Goal: Entertainment & Leisure: Consume media (video, audio)

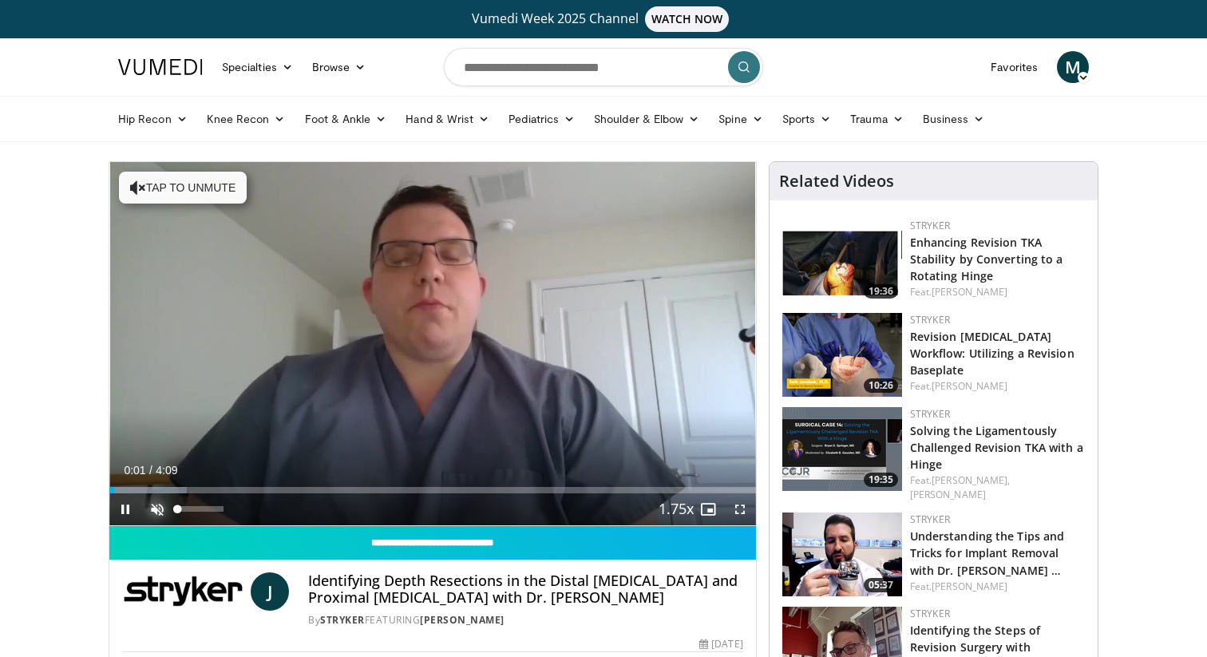
click at [158, 513] on span "Video Player" at bounding box center [157, 509] width 32 height 32
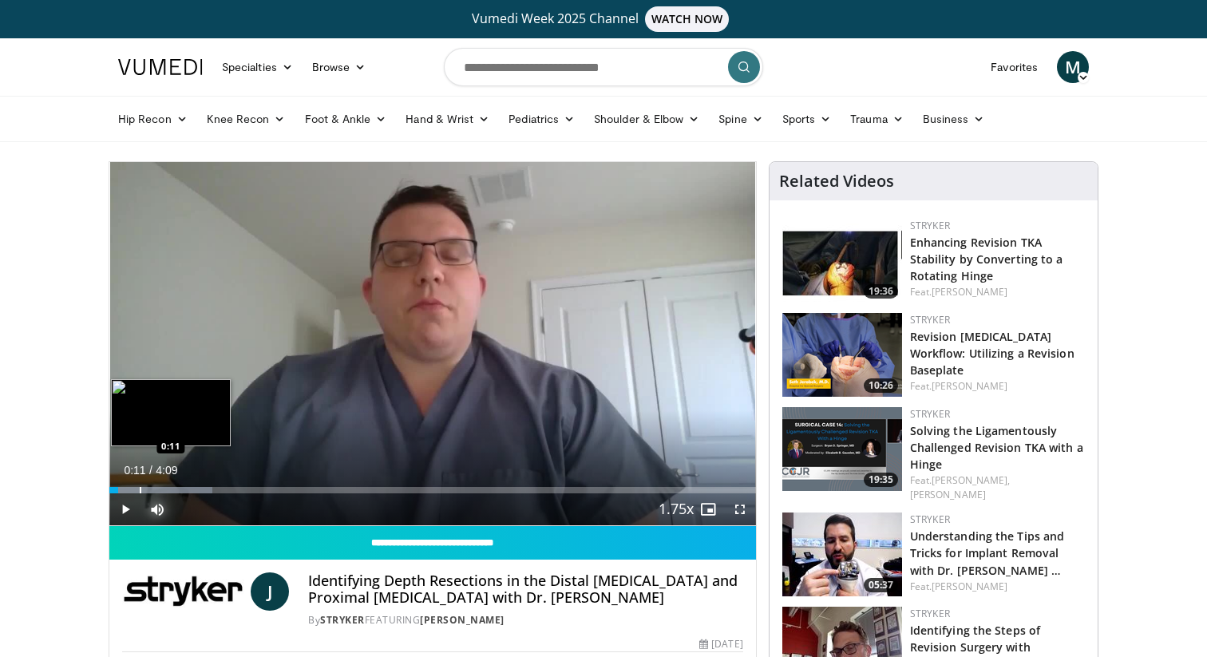
click at [140, 487] on div "Progress Bar" at bounding box center [141, 490] width 2 height 6
click at [165, 487] on div "Progress Bar" at bounding box center [166, 490] width 2 height 6
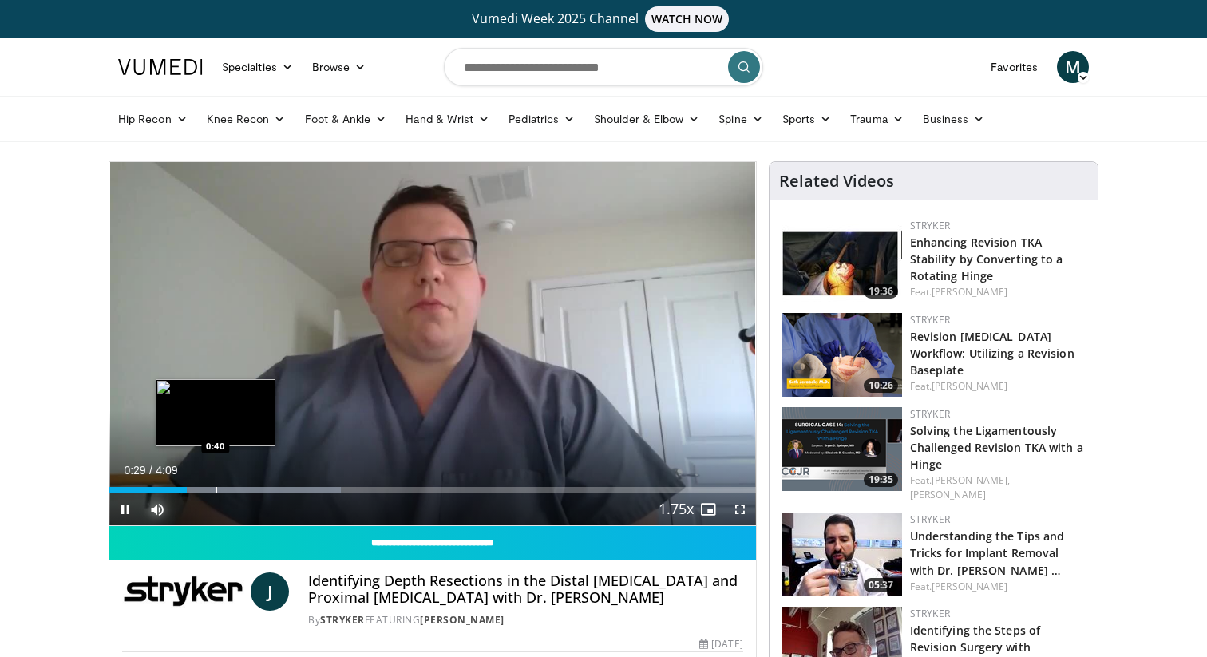
click at [215, 485] on div "Loaded : 35.77% 0:30 0:40" at bounding box center [432, 485] width 647 height 15
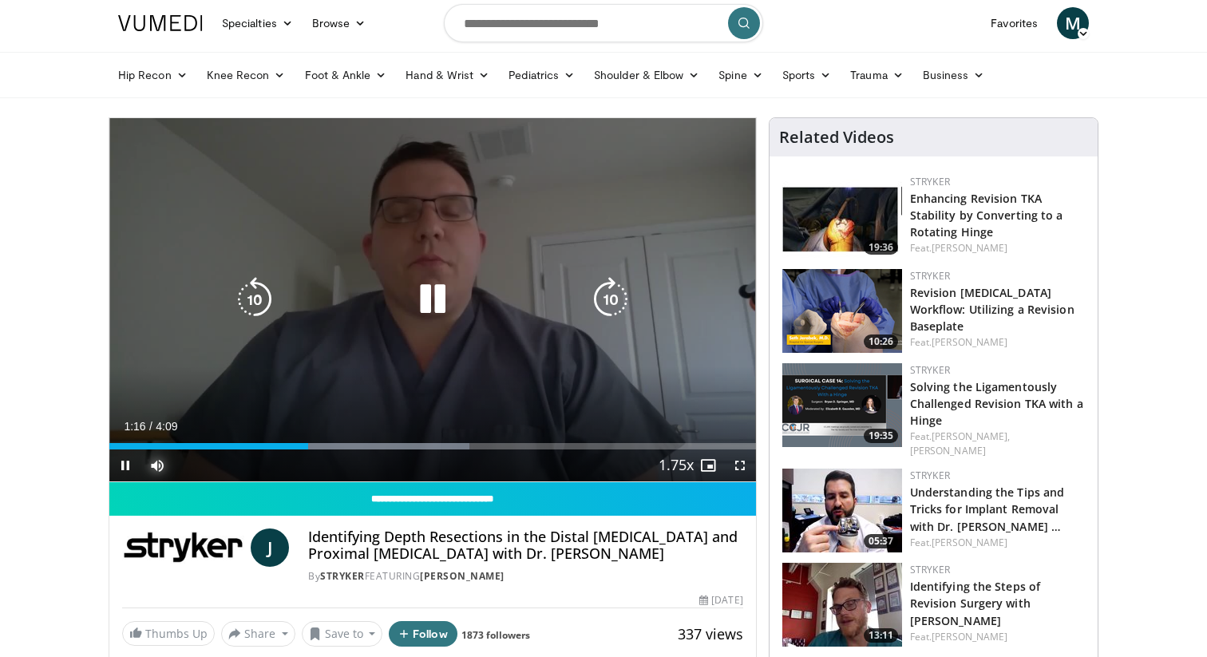
scroll to position [43, 0]
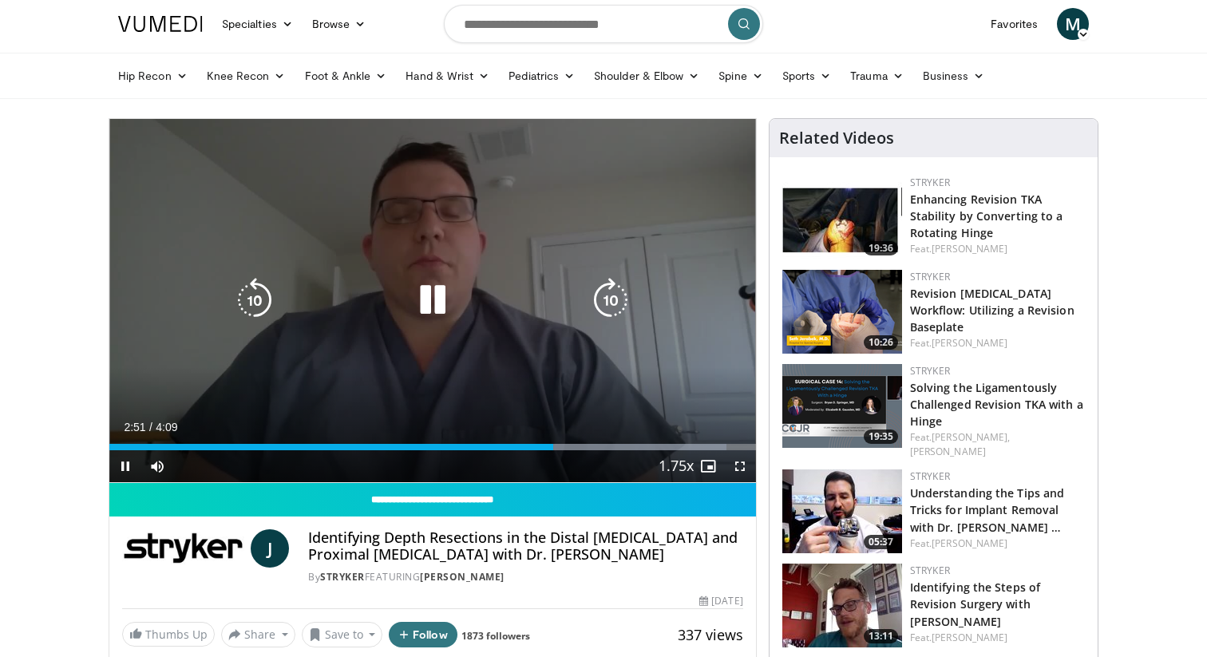
click at [439, 298] on icon "Video Player" at bounding box center [432, 300] width 45 height 45
click at [546, 343] on div "10 seconds Tap to unmute" at bounding box center [432, 300] width 647 height 363
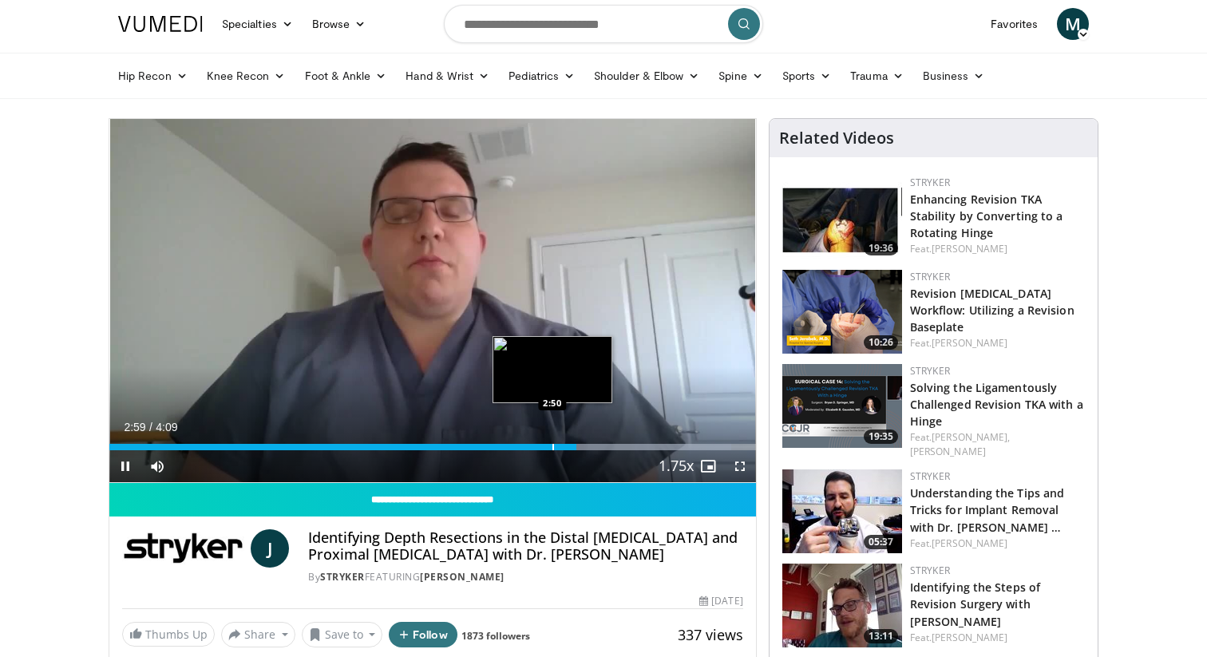
click at [552, 442] on div "Loaded : 96.25% 3:00 2:50" at bounding box center [432, 442] width 647 height 15
click at [524, 445] on div "Progress Bar" at bounding box center [525, 447] width 2 height 6
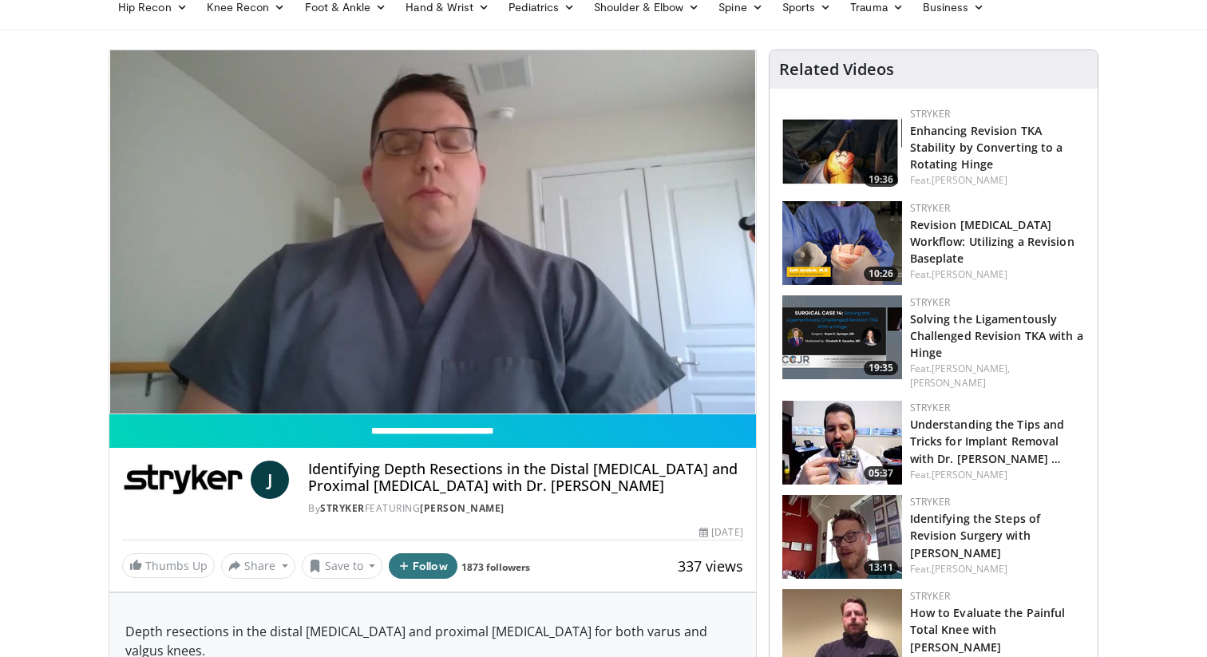
scroll to position [338, 0]
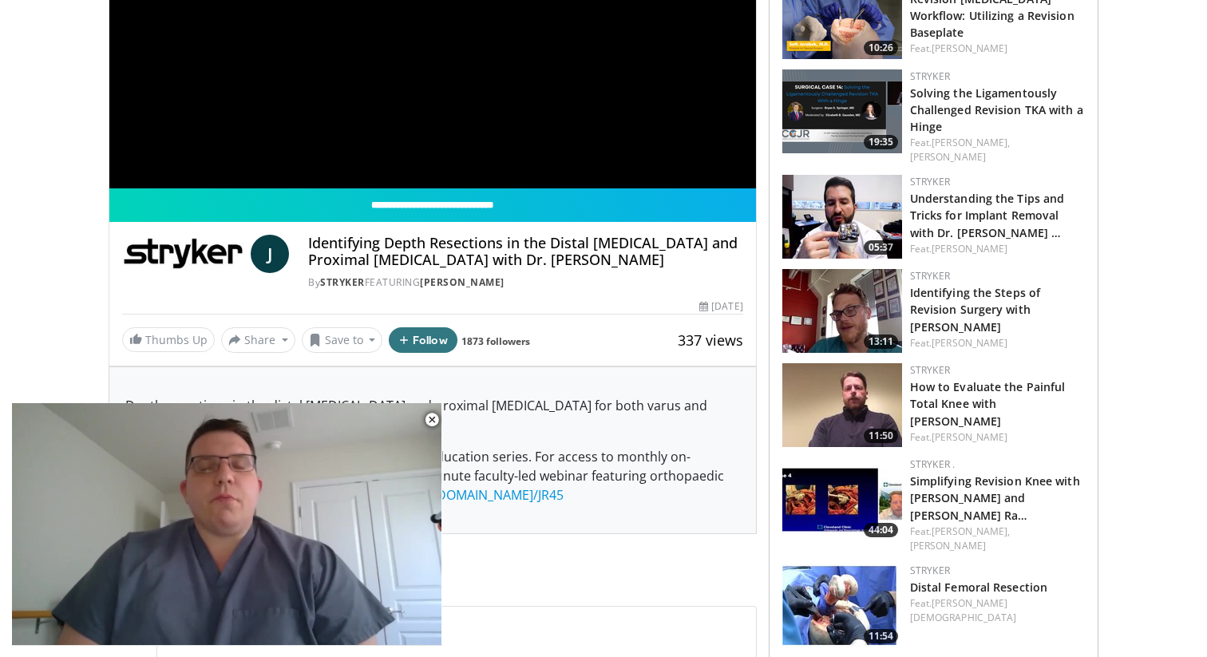
click at [845, 188] on img at bounding box center [842, 217] width 120 height 84
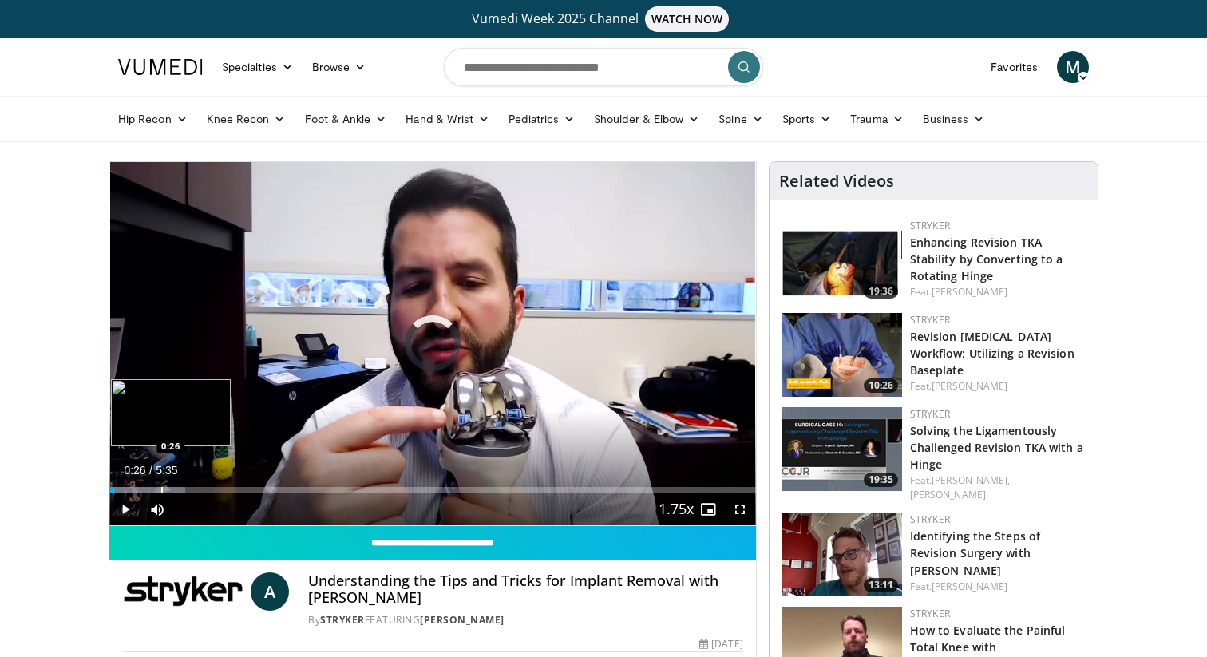
click at [161, 491] on div "Progress Bar" at bounding box center [162, 490] width 2 height 6
click at [196, 485] on div "Loaded : 29.50% 0:33 0:45" at bounding box center [432, 485] width 647 height 15
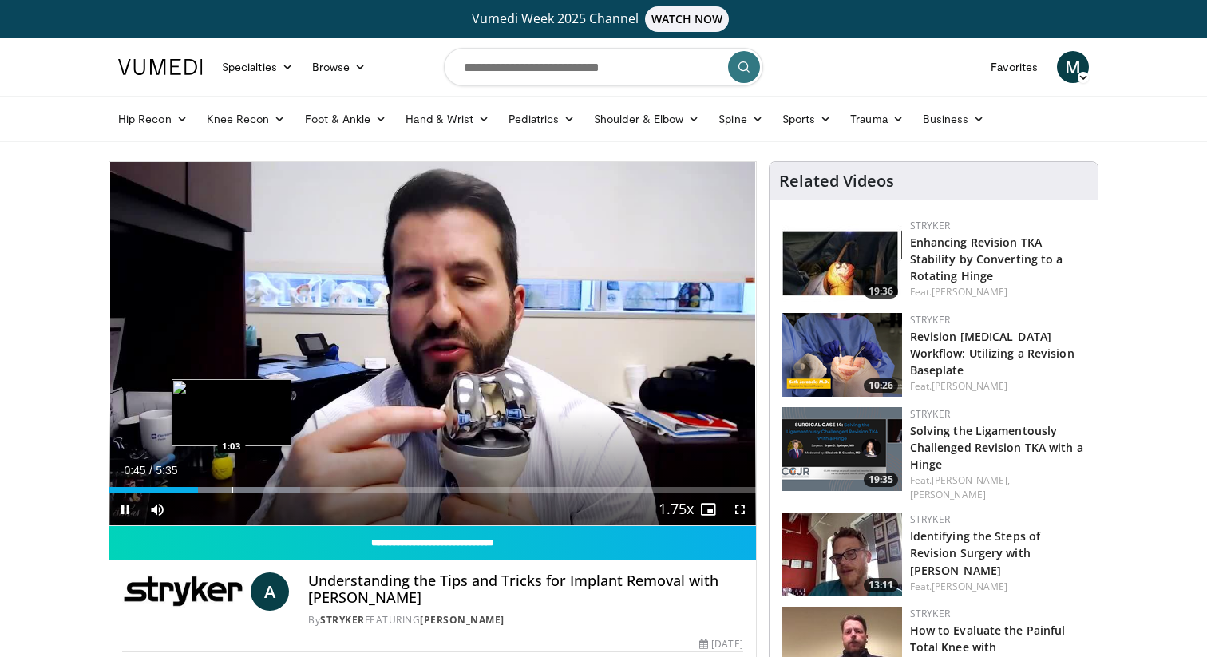
click at [233, 490] on div "Progress Bar" at bounding box center [233, 490] width 2 height 6
click at [267, 488] on div "Progress Bar" at bounding box center [268, 490] width 2 height 6
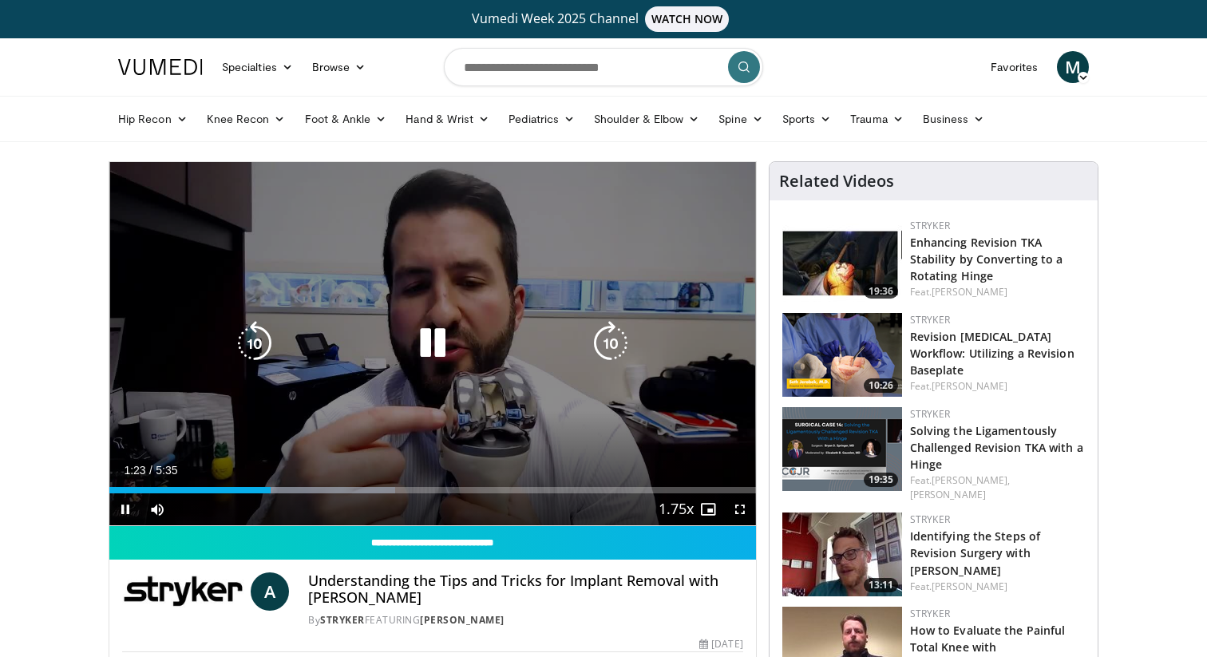
click at [440, 340] on icon "Video Player" at bounding box center [432, 343] width 45 height 45
